Goal: Check status: Check status

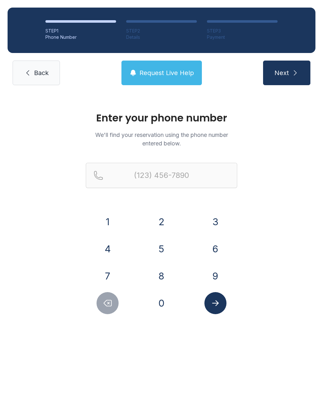
click at [115, 246] on button "4" at bounding box center [107, 249] width 22 height 22
click at [111, 219] on button "1" at bounding box center [107, 222] width 22 height 22
click at [163, 302] on button "0" at bounding box center [161, 303] width 22 height 22
click at [161, 248] on button "5" at bounding box center [161, 249] width 22 height 22
click at [109, 271] on button "7" at bounding box center [107, 276] width 22 height 22
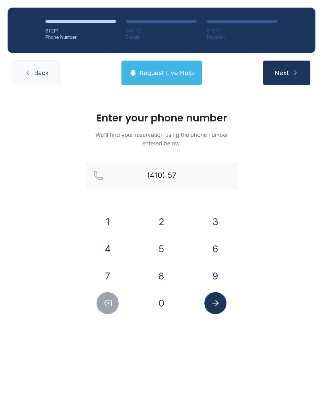
click at [164, 305] on button "0" at bounding box center [161, 303] width 22 height 22
click at [215, 244] on button "6" at bounding box center [215, 249] width 22 height 22
click at [213, 242] on button "6" at bounding box center [215, 249] width 22 height 22
click at [161, 305] on button "0" at bounding box center [161, 303] width 22 height 22
click at [214, 274] on button "9" at bounding box center [215, 276] width 22 height 22
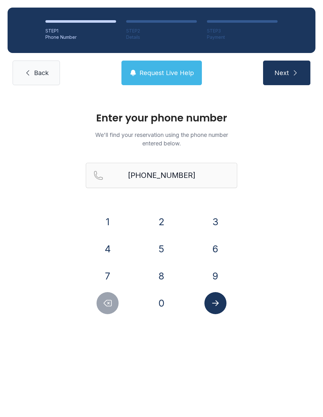
click at [214, 305] on icon "Submit lookup form" at bounding box center [215, 302] width 9 height 9
type input "[PHONE_NUMBER]"
click at [294, 75] on icon "submit" at bounding box center [295, 72] width 3 height 5
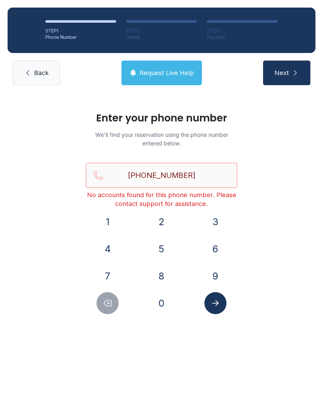
click at [203, 173] on input "[PHONE_NUMBER]" at bounding box center [161, 175] width 151 height 25
click at [39, 85] on link "Back" at bounding box center [36, 73] width 47 height 25
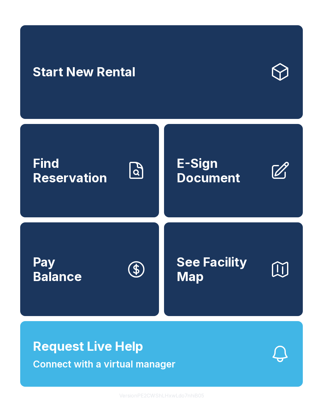
click at [131, 371] on span "Connect with a virtual manager" at bounding box center [104, 364] width 143 height 14
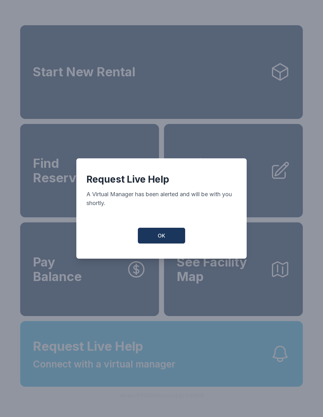
click at [162, 238] on span "OK" at bounding box center [162, 236] width 8 height 8
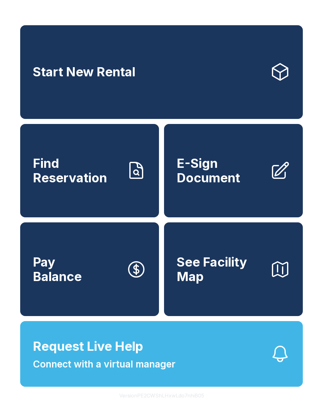
click at [105, 185] on span "Find Reservation" at bounding box center [77, 170] width 88 height 29
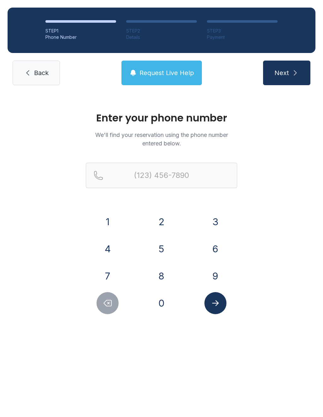
click at [111, 274] on button "7" at bounding box center [107, 276] width 22 height 22
click at [110, 215] on button "1" at bounding box center [107, 222] width 22 height 22
click at [107, 255] on button "4" at bounding box center [107, 249] width 22 height 22
click at [163, 278] on button "8" at bounding box center [161, 276] width 22 height 22
click at [161, 248] on button "5" at bounding box center [161, 249] width 22 height 22
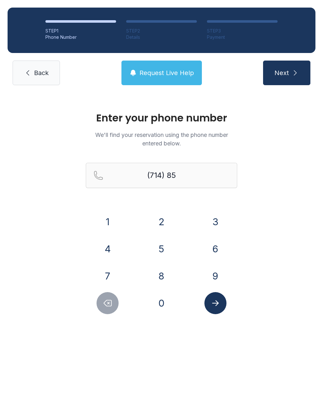
click at [218, 223] on button "3" at bounding box center [215, 222] width 22 height 22
click at [165, 299] on button "0" at bounding box center [161, 303] width 22 height 22
click at [164, 224] on button "2" at bounding box center [161, 222] width 22 height 22
click at [111, 225] on button "1" at bounding box center [107, 222] width 22 height 22
click at [214, 274] on button "9" at bounding box center [215, 276] width 22 height 22
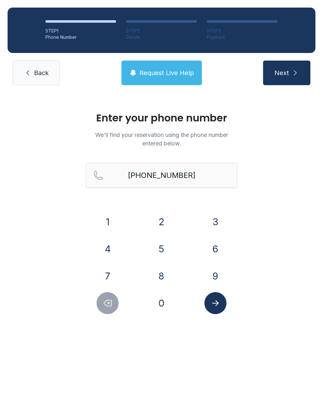
click at [214, 308] on button "Submit lookup form" at bounding box center [215, 303] width 22 height 22
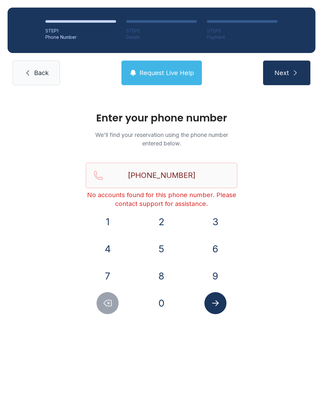
click at [113, 303] on button "Delete number" at bounding box center [107, 303] width 22 height 22
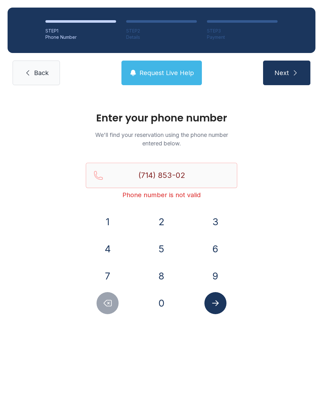
click at [109, 307] on icon "Delete number" at bounding box center [107, 302] width 9 height 9
click at [112, 305] on icon "Delete number" at bounding box center [107, 302] width 9 height 9
click at [112, 305] on icon "Delete number" at bounding box center [108, 303] width 8 height 6
click at [112, 304] on icon "Delete number" at bounding box center [108, 303] width 8 height 6
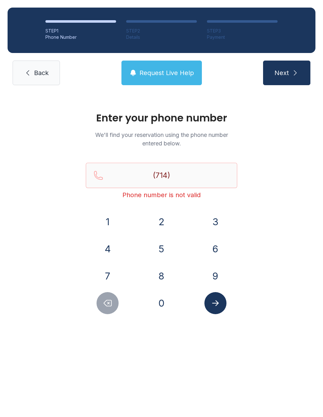
click at [112, 304] on icon "Delete number" at bounding box center [108, 303] width 8 height 6
click at [112, 301] on icon "Delete number" at bounding box center [108, 303] width 8 height 6
type input "(7"
click at [112, 301] on icon "Delete number" at bounding box center [108, 303] width 8 height 6
click at [111, 301] on icon "Delete number" at bounding box center [108, 303] width 8 height 6
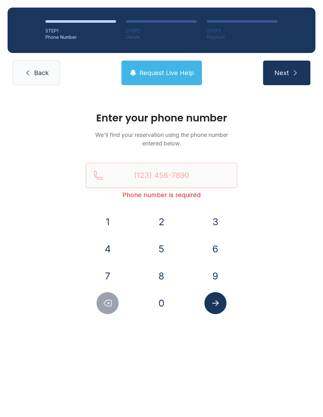
click at [110, 273] on button "7" at bounding box center [107, 276] width 22 height 22
click at [110, 222] on button "1" at bounding box center [107, 222] width 22 height 22
click at [106, 259] on button "4" at bounding box center [107, 249] width 22 height 22
click at [164, 272] on button "8" at bounding box center [161, 276] width 22 height 22
click at [162, 246] on button "5" at bounding box center [161, 249] width 22 height 22
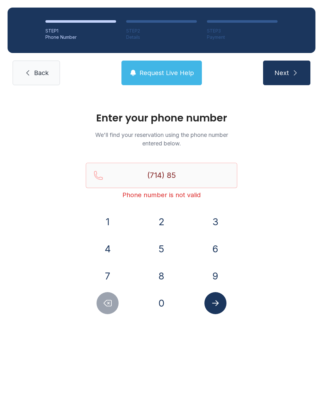
click at [216, 225] on button "3" at bounding box center [215, 222] width 22 height 22
click at [165, 303] on button "0" at bounding box center [161, 303] width 22 height 22
click at [162, 223] on button "2" at bounding box center [161, 222] width 22 height 22
click at [110, 220] on button "1" at bounding box center [107, 222] width 22 height 22
click at [216, 278] on button "9" at bounding box center [215, 276] width 22 height 22
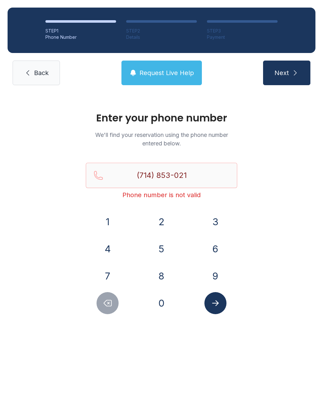
type input "[PHONE_NUMBER]"
click at [220, 304] on button "Submit lookup form" at bounding box center [215, 303] width 22 height 22
click at [174, 70] on span "Request Live Help" at bounding box center [166, 72] width 55 height 9
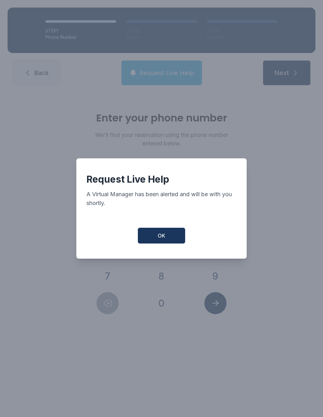
click at [174, 240] on button "OK" at bounding box center [161, 236] width 47 height 16
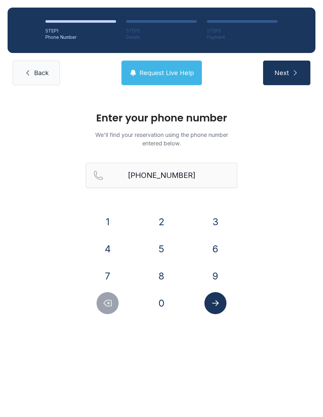
click at [37, 81] on link "Back" at bounding box center [36, 73] width 47 height 25
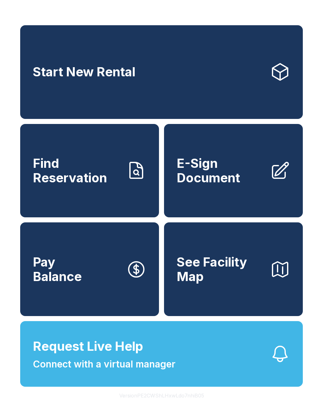
click at [128, 356] on span "Request Live Help" at bounding box center [88, 346] width 110 height 19
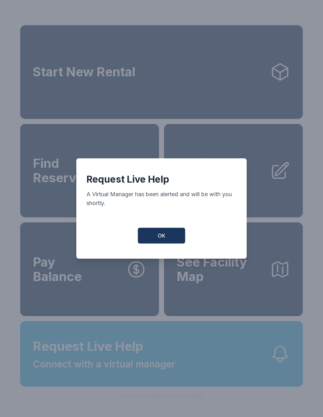
click at [160, 239] on span "OK" at bounding box center [162, 236] width 8 height 8
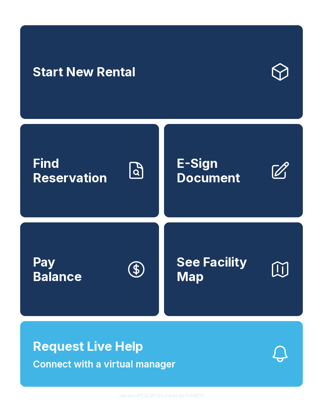
click at [95, 175] on span "Find Reservation" at bounding box center [77, 170] width 88 height 29
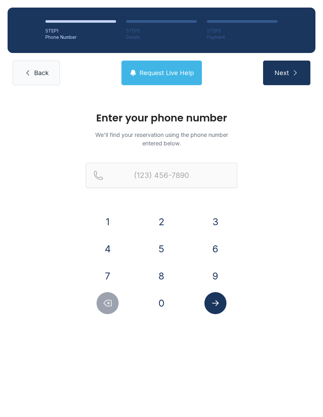
click at [161, 273] on button "8" at bounding box center [161, 276] width 22 height 22
click at [112, 218] on button "1" at bounding box center [107, 222] width 22 height 22
click at [107, 269] on button "7" at bounding box center [107, 276] width 22 height 22
click at [160, 272] on button "8" at bounding box center [161, 276] width 22 height 22
click at [215, 277] on button "9" at bounding box center [215, 276] width 22 height 22
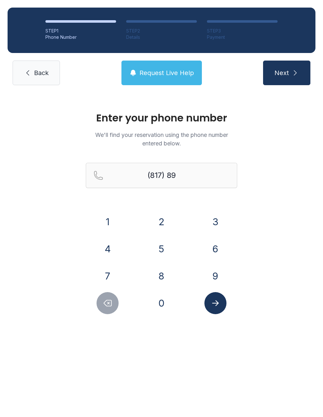
click at [110, 222] on button "1" at bounding box center [107, 222] width 22 height 22
click at [108, 247] on button "4" at bounding box center [107, 249] width 22 height 22
click at [161, 220] on button "2" at bounding box center [161, 222] width 22 height 22
click at [105, 278] on button "7" at bounding box center [107, 276] width 22 height 22
click at [219, 221] on button "3" at bounding box center [215, 222] width 22 height 22
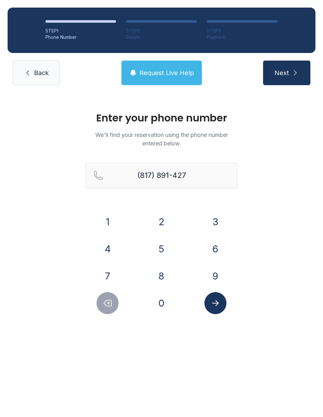
type input "[PHONE_NUMBER]"
click at [277, 81] on button "Next" at bounding box center [286, 73] width 47 height 25
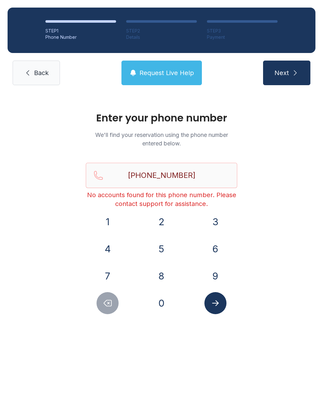
click at [33, 74] on link "Back" at bounding box center [36, 73] width 47 height 25
